Goal: Information Seeking & Learning: Learn about a topic

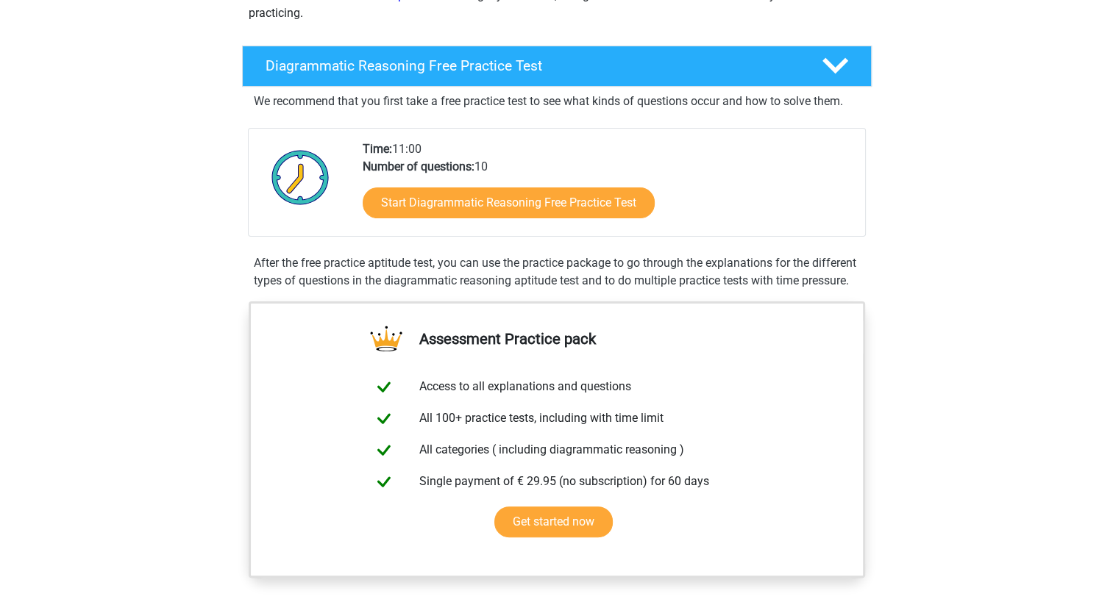
scroll to position [263, 0]
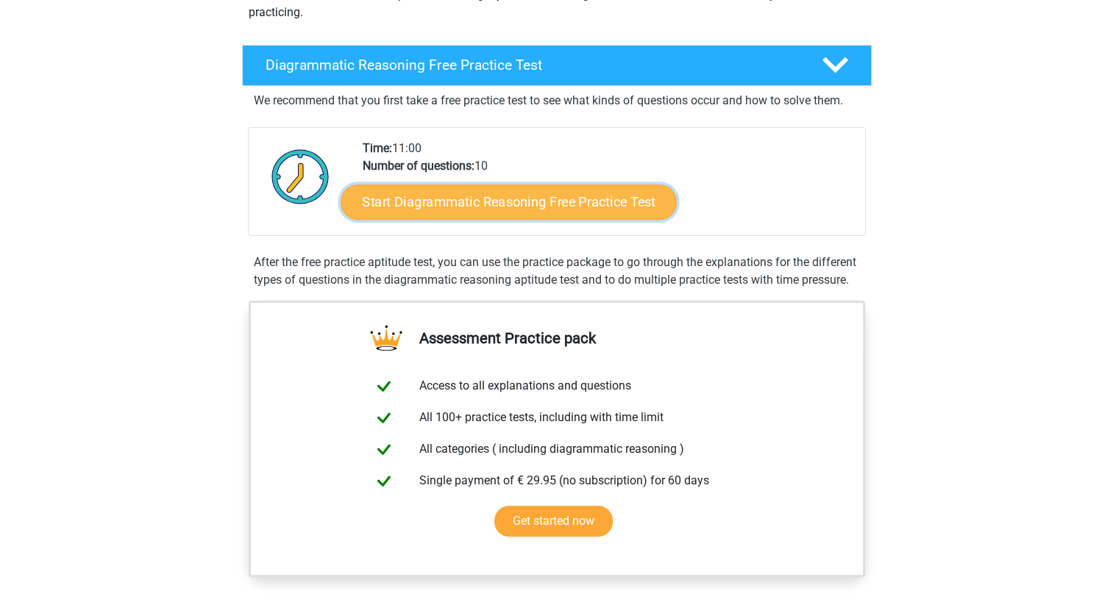
click at [388, 188] on link "Start Diagrammatic Reasoning Free Practice Test" at bounding box center [508, 201] width 336 height 35
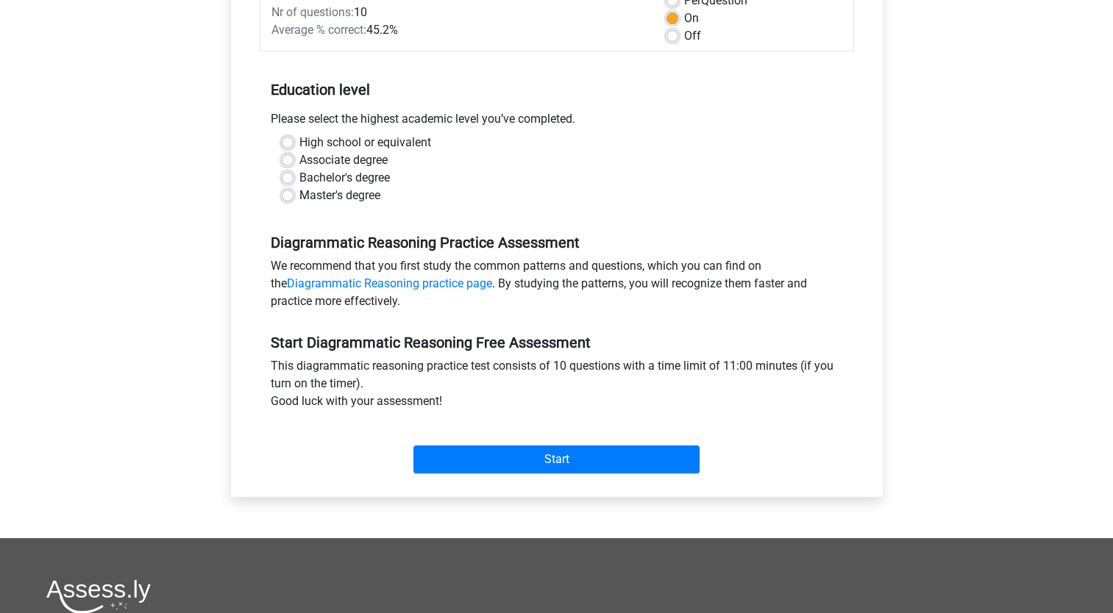
scroll to position [237, 0]
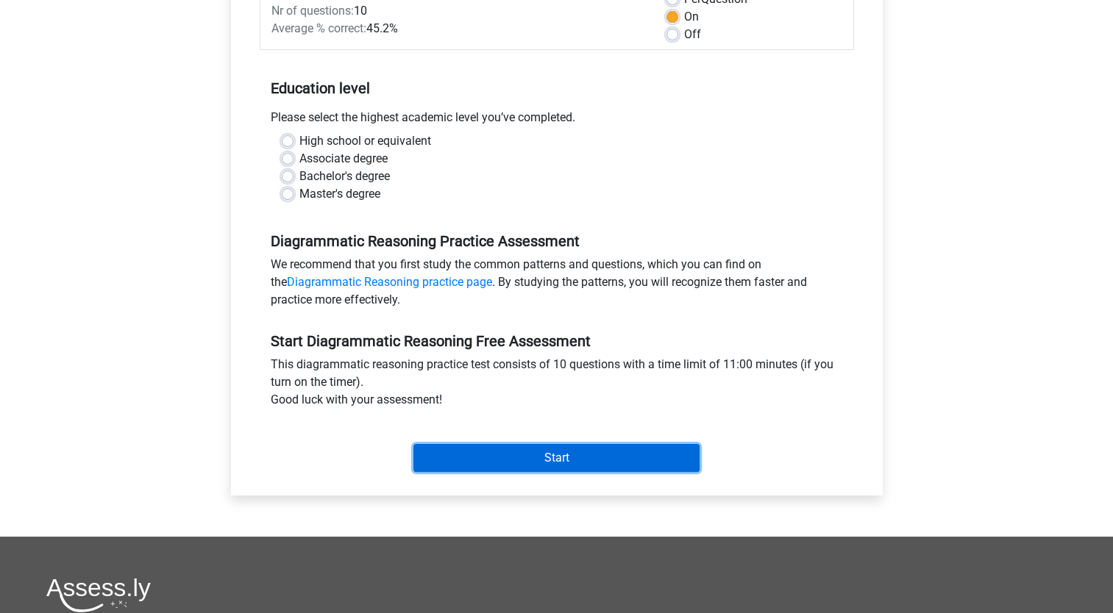
click at [451, 460] on input "Start" at bounding box center [556, 458] width 286 height 28
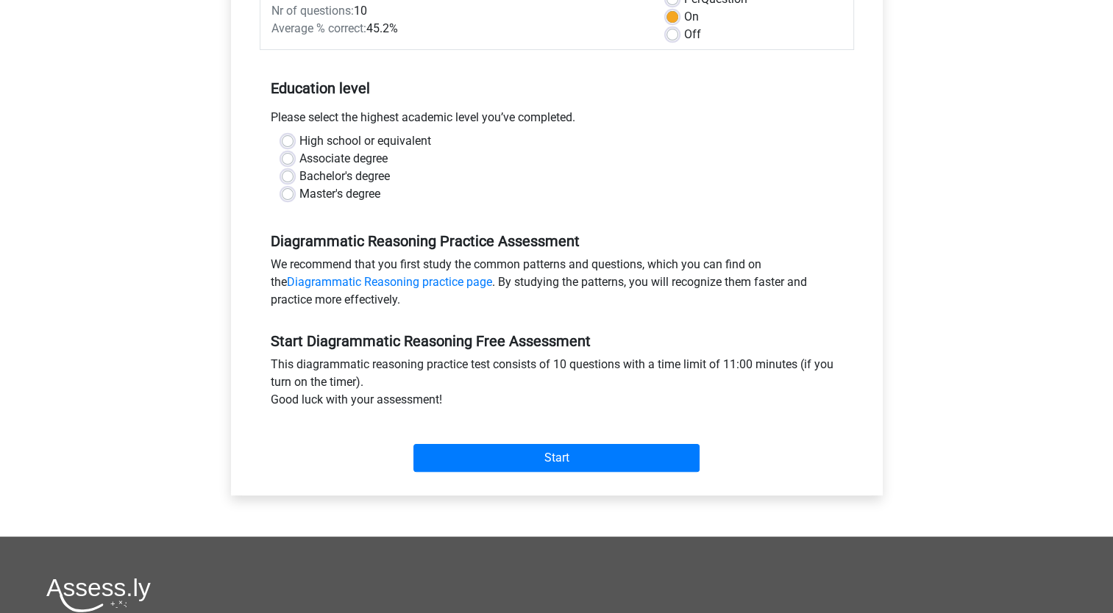
click at [79, 477] on div "Register Nederlands English" at bounding box center [556, 344] width 1113 height 1162
click at [299, 192] on label "Master's degree" at bounding box center [339, 194] width 81 height 18
click at [290, 192] on input "Master's degree" at bounding box center [288, 192] width 12 height 15
radio input "true"
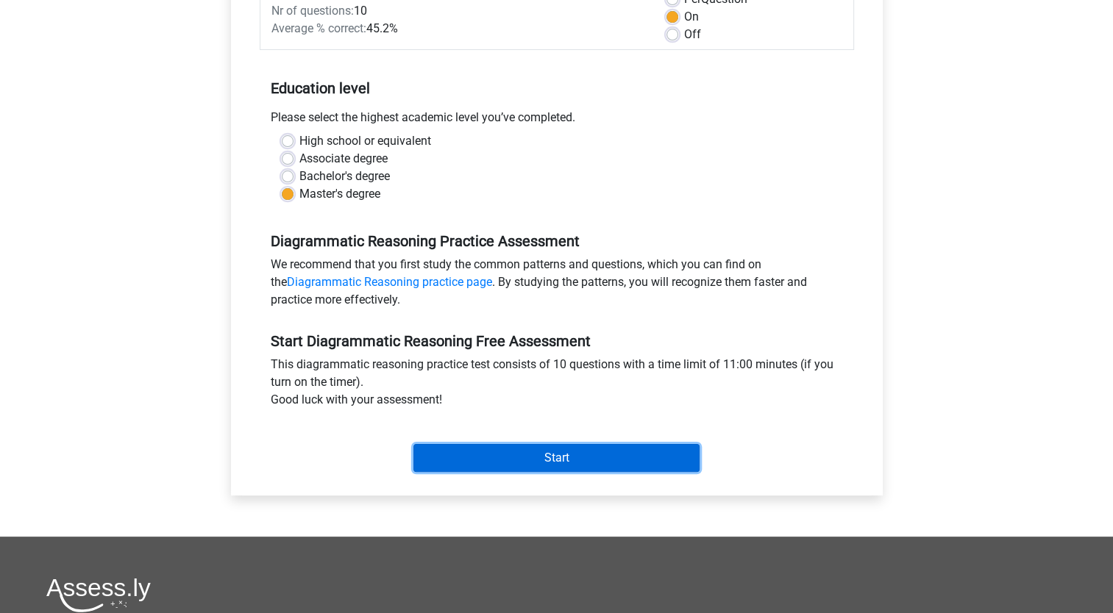
click at [556, 449] on input "Start" at bounding box center [556, 458] width 286 height 28
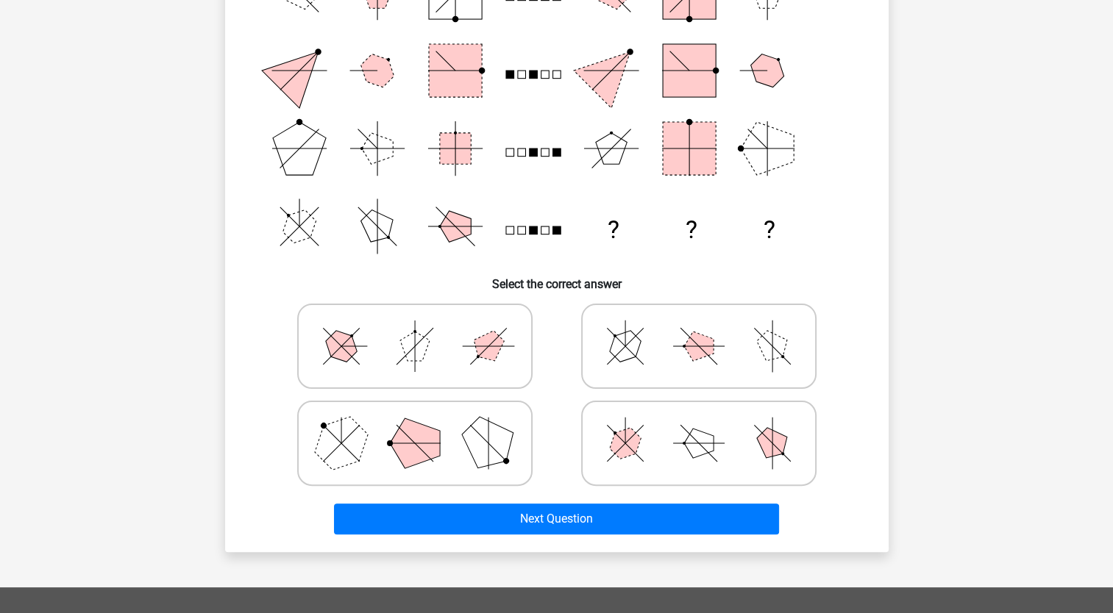
scroll to position [218, 0]
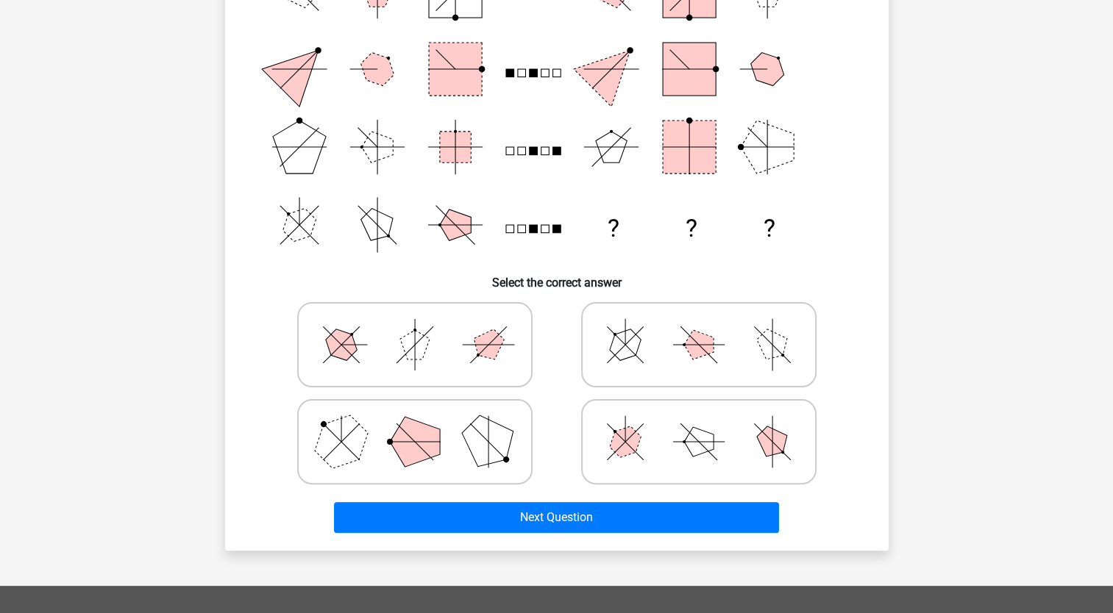
click at [517, 440] on icon at bounding box center [414, 442] width 221 height 74
click at [424, 424] on input "radio" at bounding box center [420, 419] width 10 height 10
radio input "true"
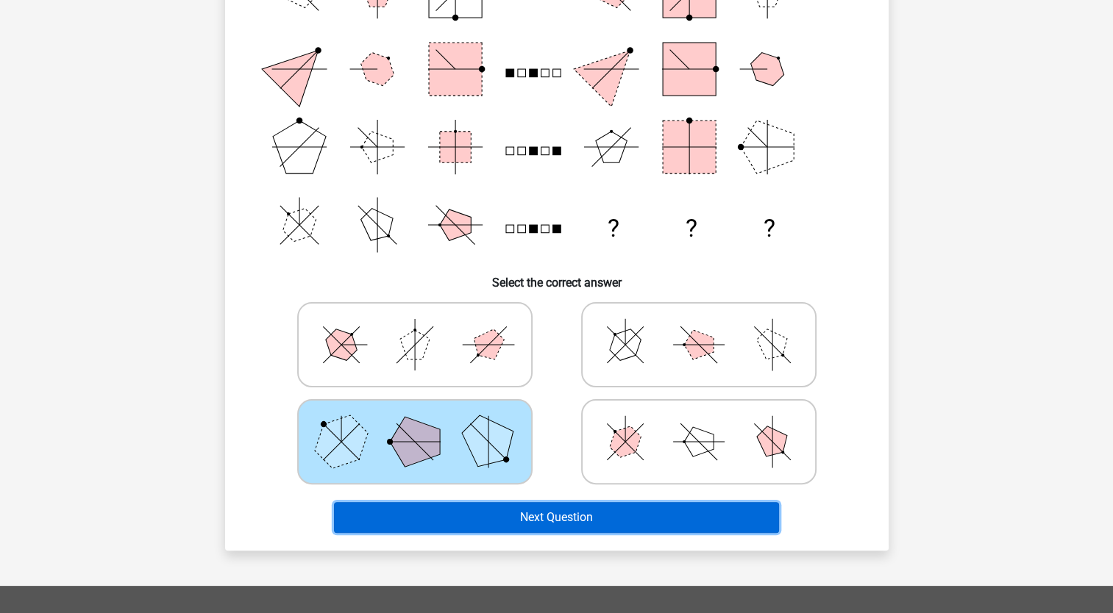
click at [557, 526] on button "Next Question" at bounding box center [556, 517] width 445 height 31
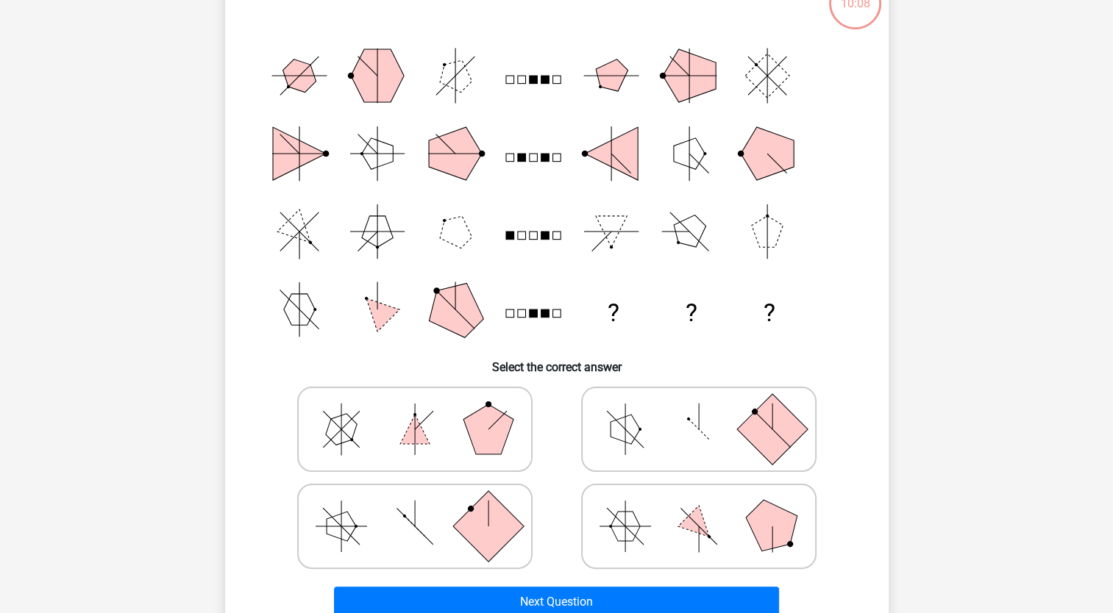
scroll to position [171, 0]
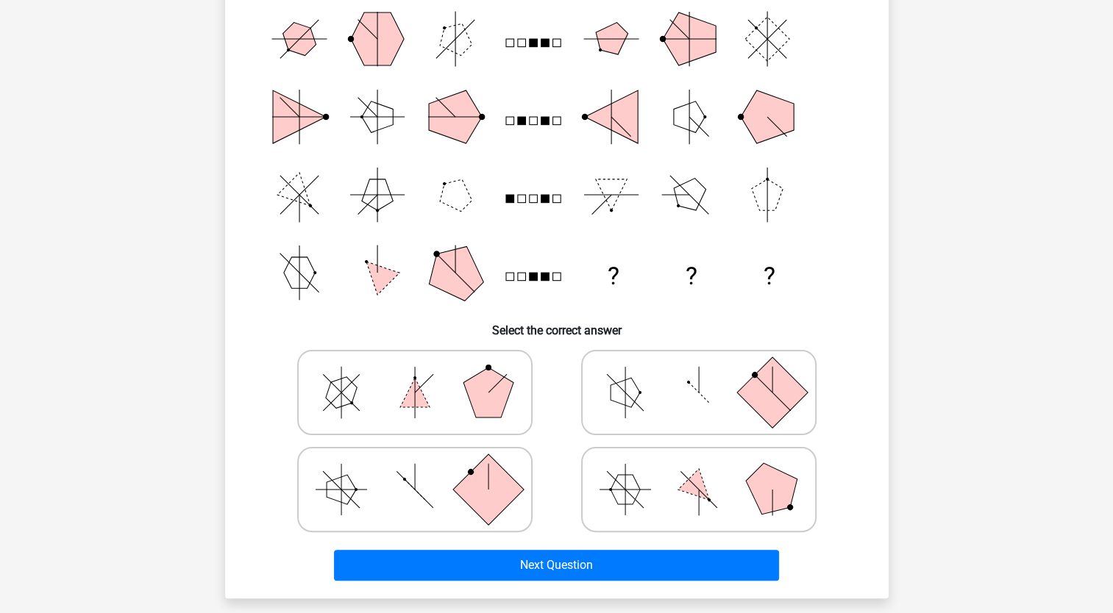
drag, startPoint x: 755, startPoint y: 464, endPoint x: 836, endPoint y: 301, distance: 182.2
click at [836, 301] on div "Which figures should replace the question marks? ? ? ? Select the correct answer" at bounding box center [557, 265] width 652 height 642
click at [770, 507] on polygon at bounding box center [771, 489] width 71 height 71
click at [708, 471] on input "radio" at bounding box center [704, 467] width 10 height 10
radio input "true"
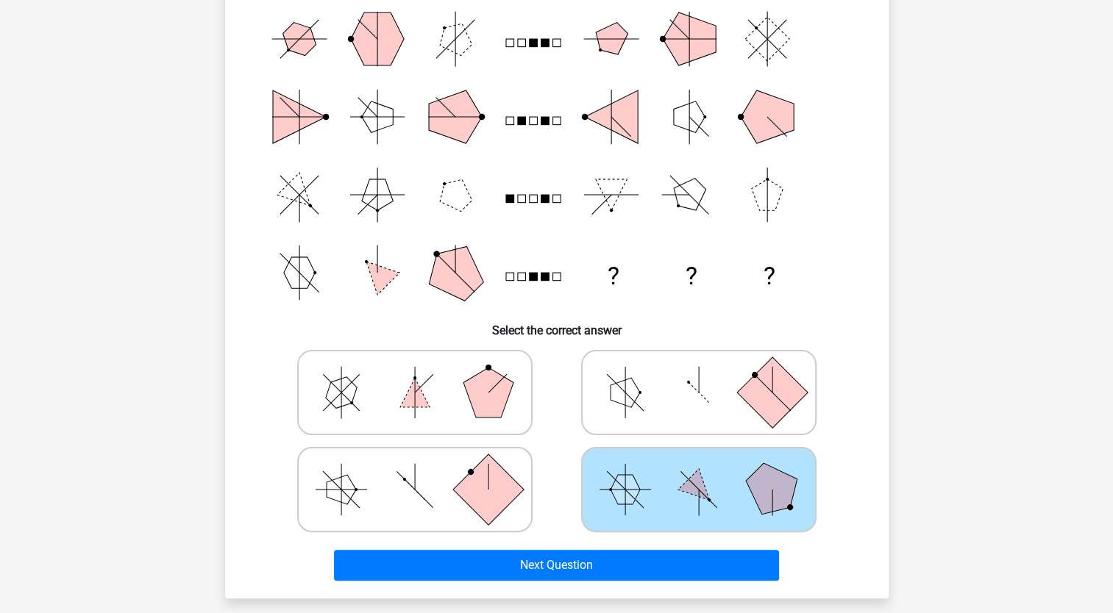
click at [429, 415] on icon at bounding box center [414, 393] width 221 height 74
click at [424, 374] on input "radio" at bounding box center [420, 370] width 10 height 10
radio input "true"
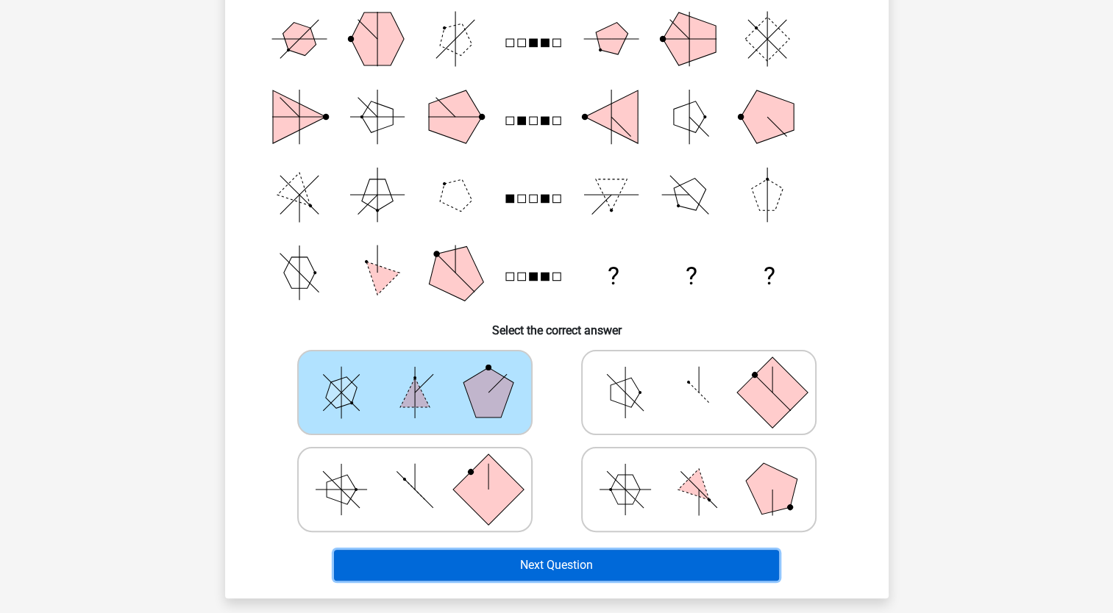
click at [569, 560] on button "Next Question" at bounding box center [556, 565] width 445 height 31
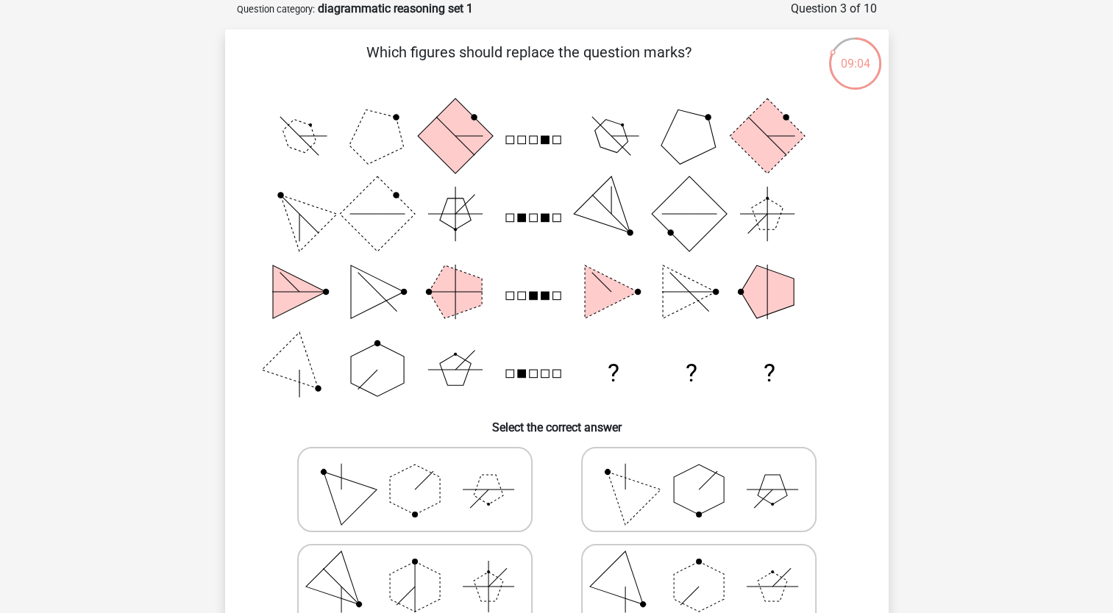
scroll to position [0, 0]
